Goal: Transaction & Acquisition: Purchase product/service

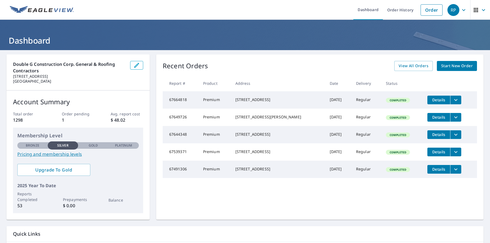
click at [455, 63] on span "Start New Order" at bounding box center [456, 66] width 31 height 7
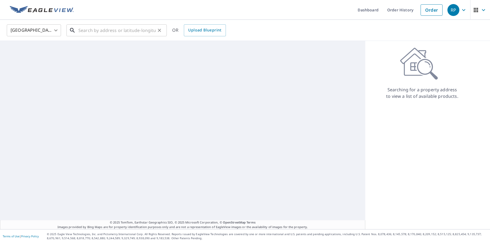
click at [100, 27] on input "text" at bounding box center [116, 30] width 77 height 15
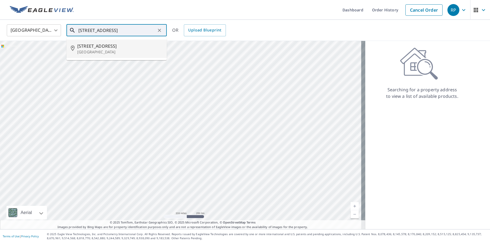
click at [109, 48] on span "[STREET_ADDRESS]" at bounding box center [119, 46] width 85 height 7
type input "[STREET_ADDRESS][PERSON_NAME]"
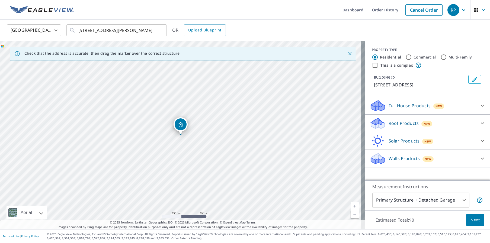
click at [397, 120] on div "Roof Products New" at bounding box center [422, 123] width 106 height 13
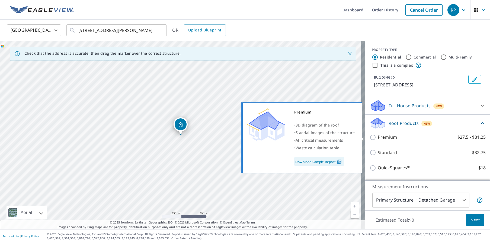
click at [371, 136] on input "Premium $27.5 - $81.25" at bounding box center [373, 137] width 8 height 7
checkbox input "true"
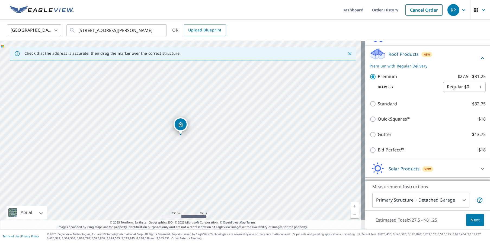
scroll to position [76, 0]
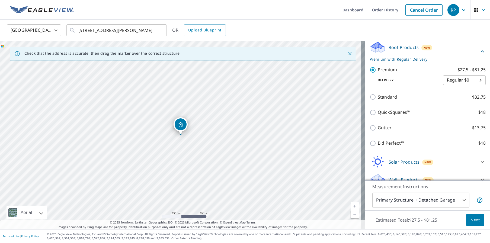
click at [471, 218] on span "Next" at bounding box center [474, 220] width 9 height 7
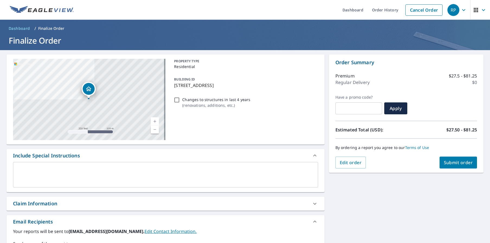
click at [69, 205] on div "Claim Information" at bounding box center [160, 203] width 295 height 7
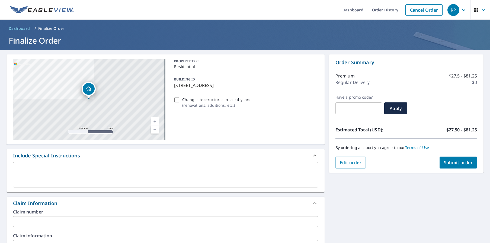
click at [49, 220] on input "text" at bounding box center [165, 221] width 305 height 11
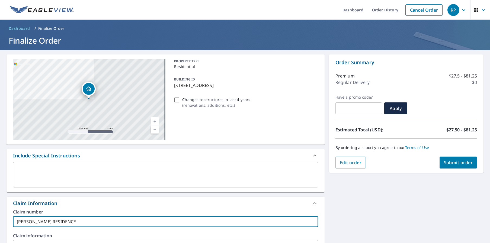
type input "[PERSON_NAME] RESIDENCE"
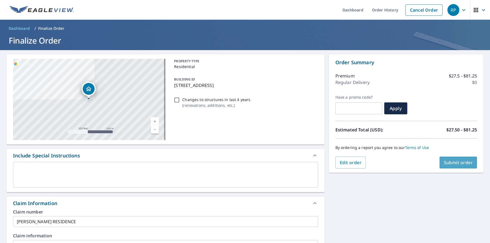
click at [455, 165] on span "Submit order" at bounding box center [458, 163] width 29 height 6
